Goal: Information Seeking & Learning: Check status

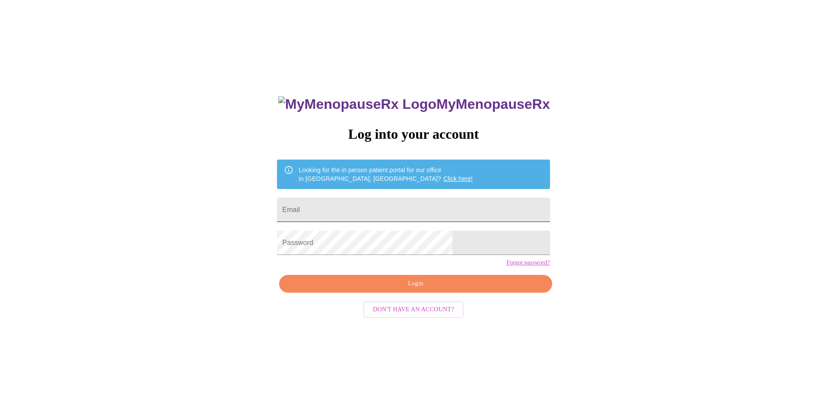
click at [392, 212] on input "Email" at bounding box center [413, 210] width 273 height 24
type input "[EMAIL_ADDRESS][DOMAIN_NAME]"
click at [385, 289] on span "Login" at bounding box center [415, 284] width 253 height 11
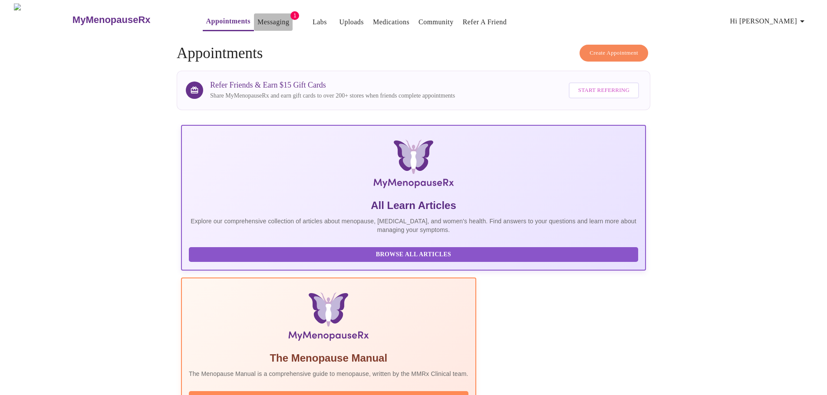
click at [258, 20] on link "Messaging" at bounding box center [273, 22] width 32 height 12
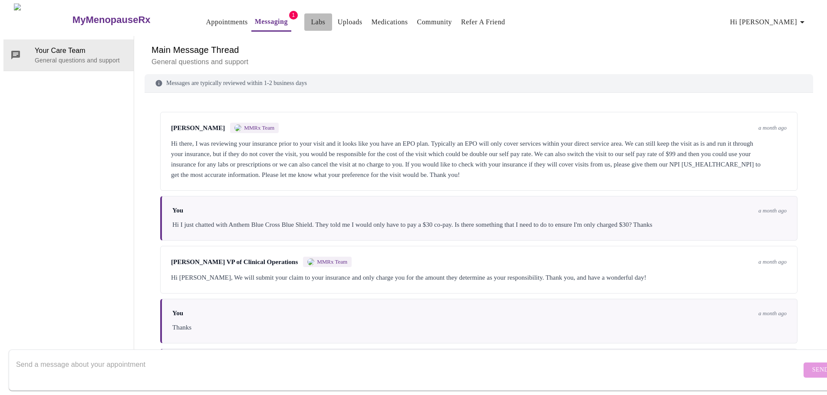
click at [311, 22] on link "Labs" at bounding box center [318, 22] width 14 height 12
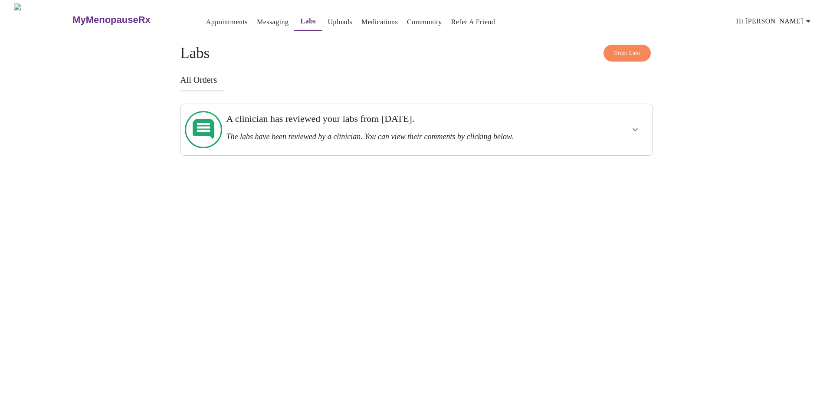
click at [371, 132] on h3 "The labs have been reviewed by a clinician. You can view their comments by clic…" at bounding box center [393, 136] width 335 height 9
click at [613, 124] on div at bounding box center [611, 130] width 78 height 44
click at [644, 127] on button "show more" at bounding box center [635, 129] width 21 height 21
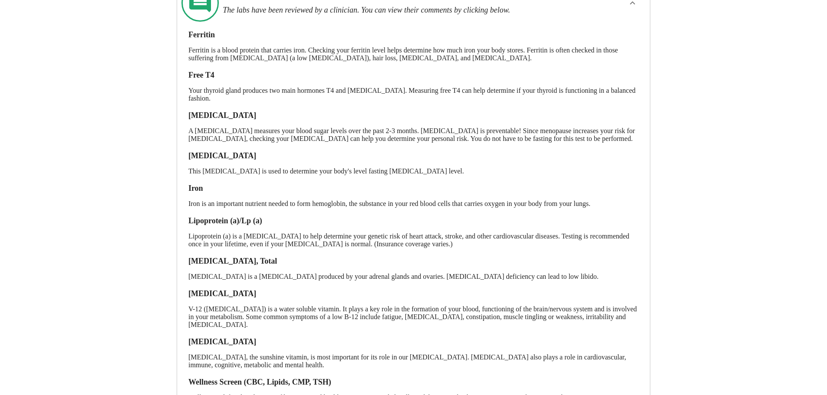
scroll to position [201, 0]
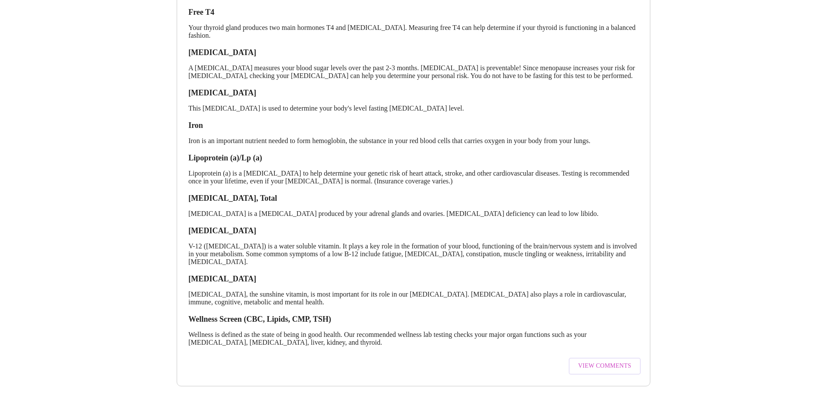
click at [593, 361] on span "View Comments" at bounding box center [604, 366] width 53 height 11
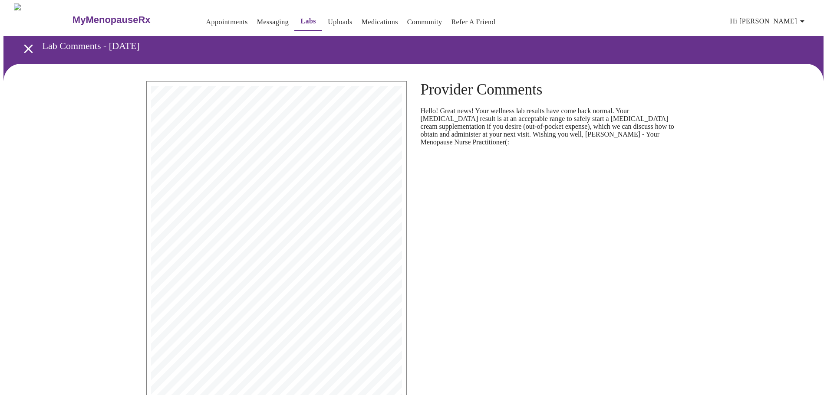
click at [27, 48] on icon "open drawer" at bounding box center [28, 48] width 9 height 9
